Goal: Navigation & Orientation: Find specific page/section

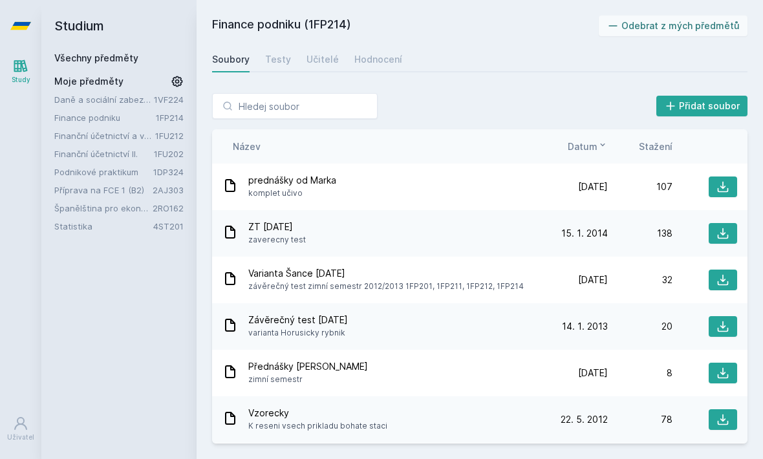
click at [129, 139] on link "Finanční účetnictví a výkaznictví podle Mezinárodních standardů účetního výkazn…" at bounding box center [104, 135] width 101 height 13
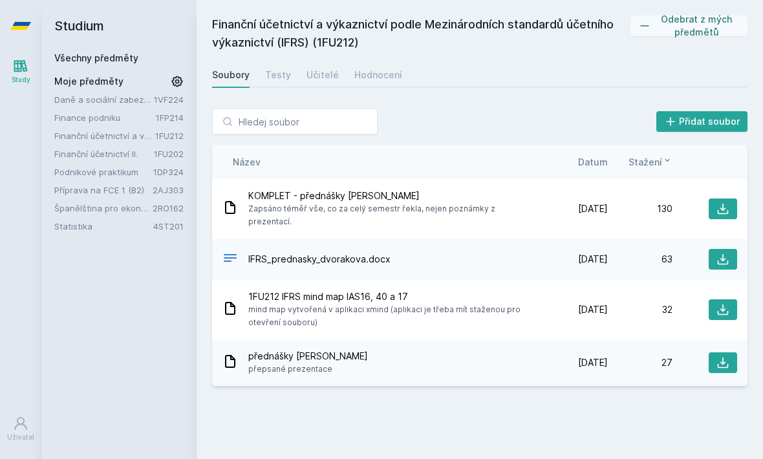
click at [275, 78] on div "Testy" at bounding box center [278, 75] width 26 height 13
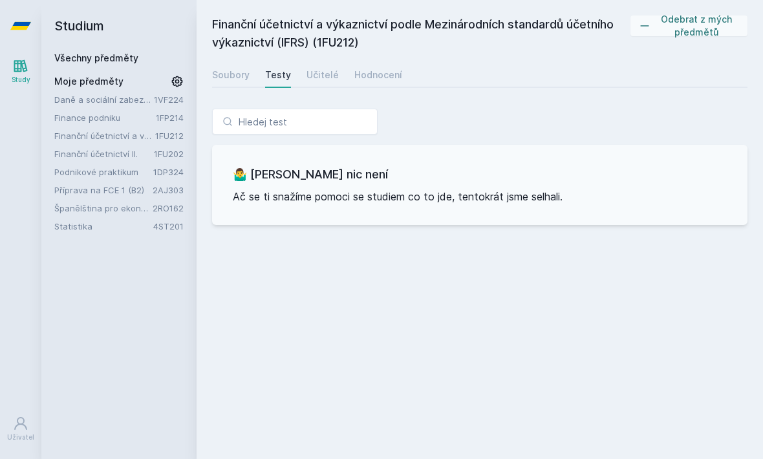
click at [322, 69] on div "Učitelé" at bounding box center [322, 75] width 32 height 13
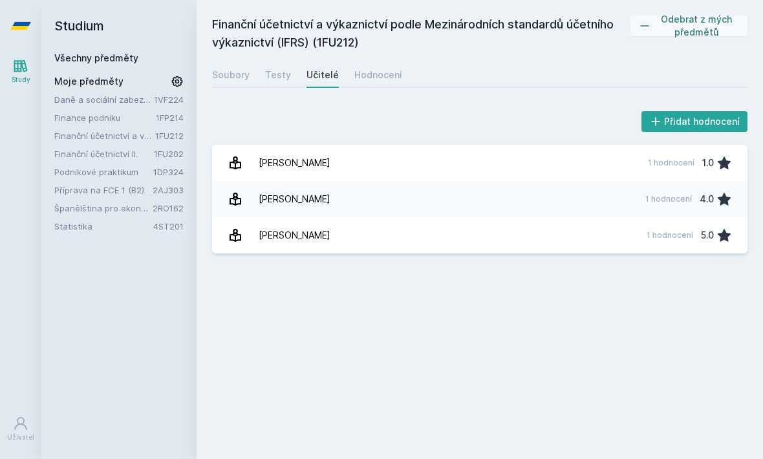
click at [456, 169] on link "[PERSON_NAME] 1 hodnocení 1.0" at bounding box center [479, 163] width 535 height 36
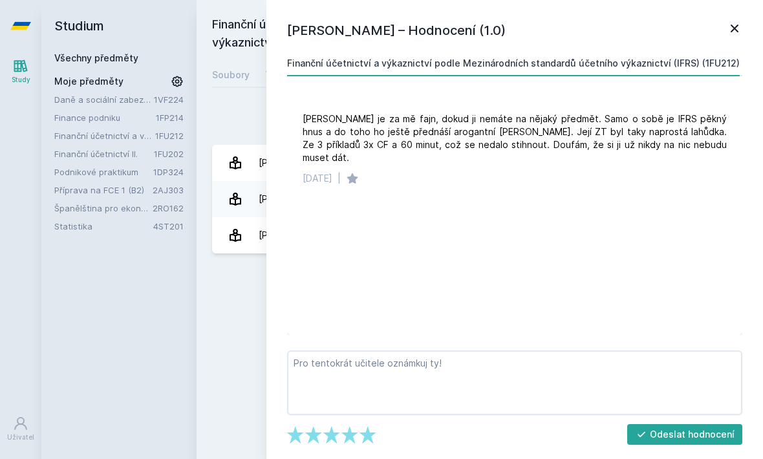
click at [734, 26] on icon at bounding box center [734, 29] width 16 height 16
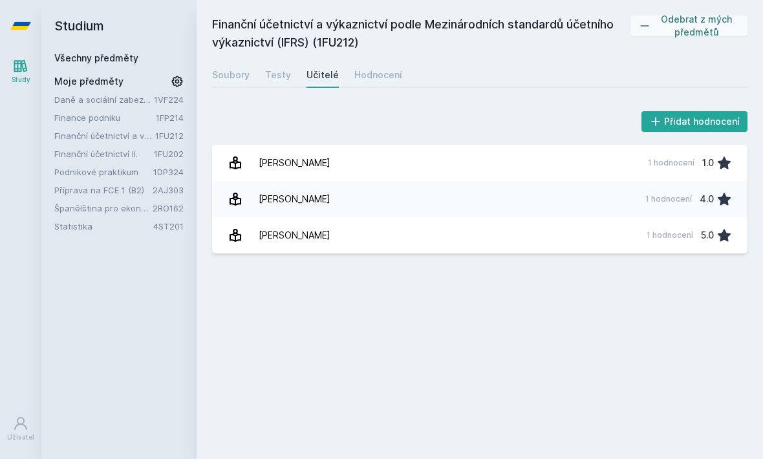
click at [390, 67] on link "Hodnocení" at bounding box center [378, 75] width 48 height 26
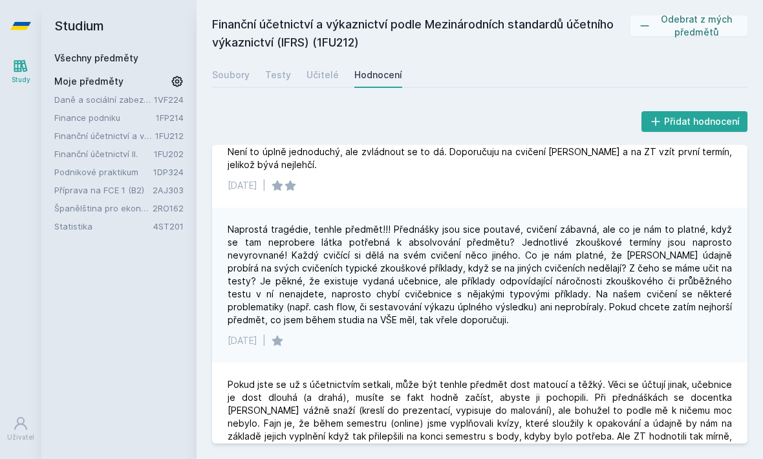
scroll to position [16, 0]
